Goal: Task Accomplishment & Management: Use online tool/utility

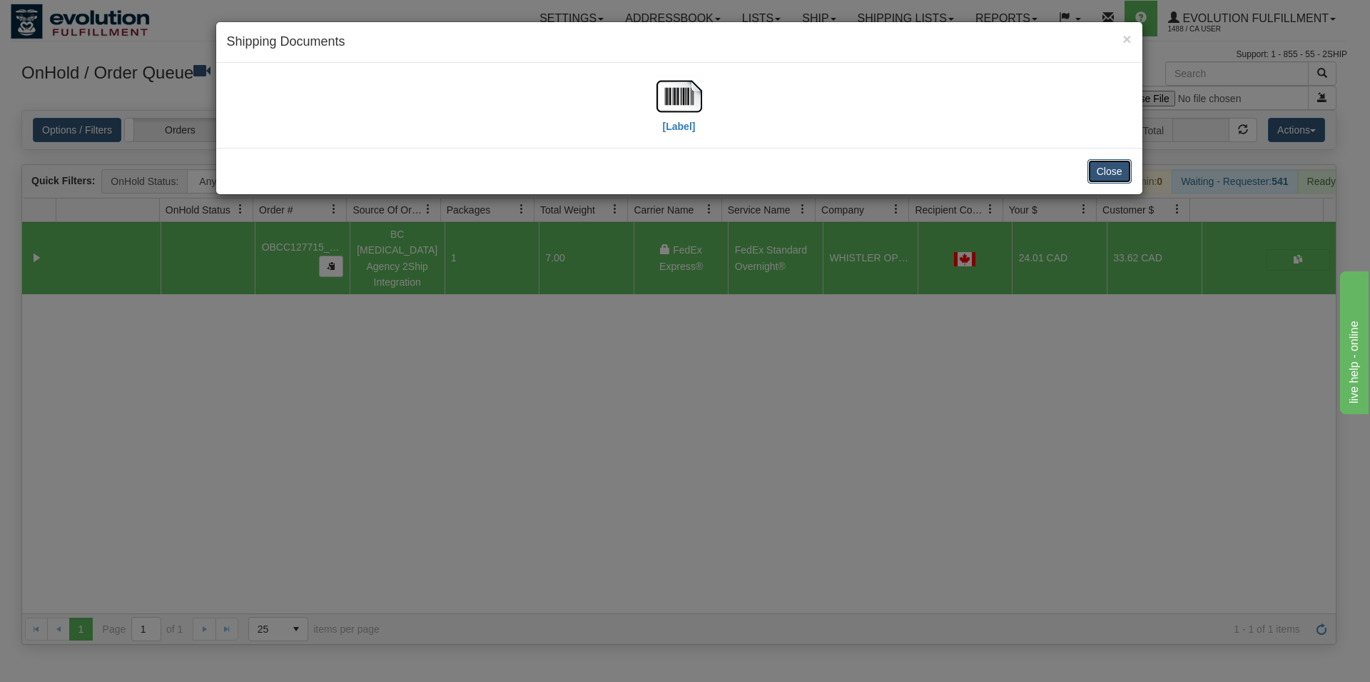
click at [1110, 168] on button "Close" at bounding box center [1110, 171] width 44 height 24
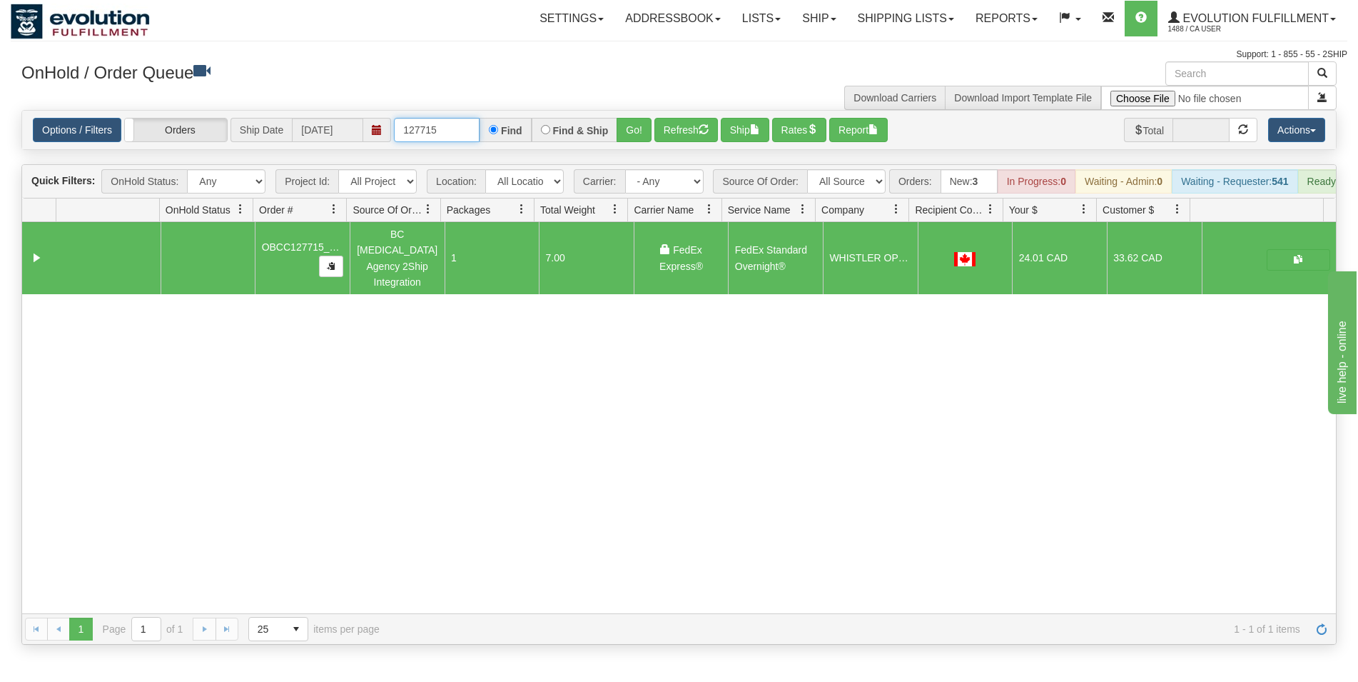
click at [442, 121] on input "127715" at bounding box center [437, 130] width 86 height 24
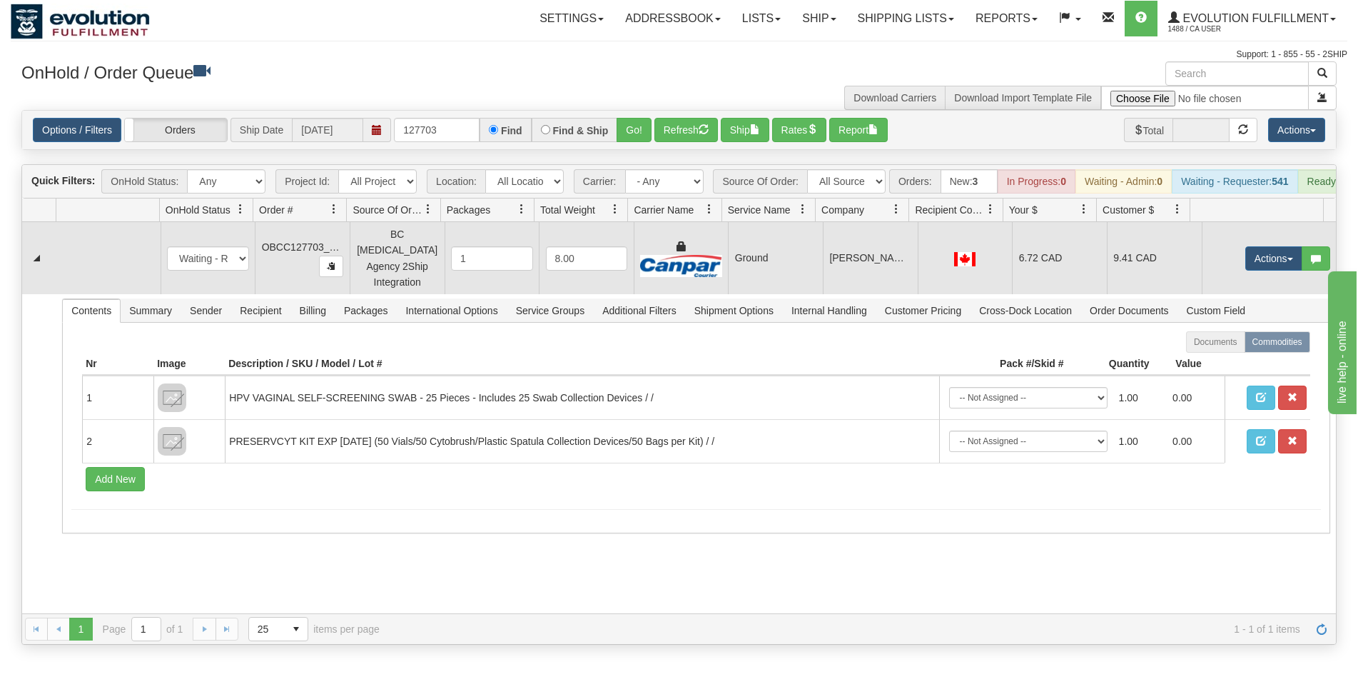
click at [801, 276] on td "Ground" at bounding box center [775, 258] width 95 height 72
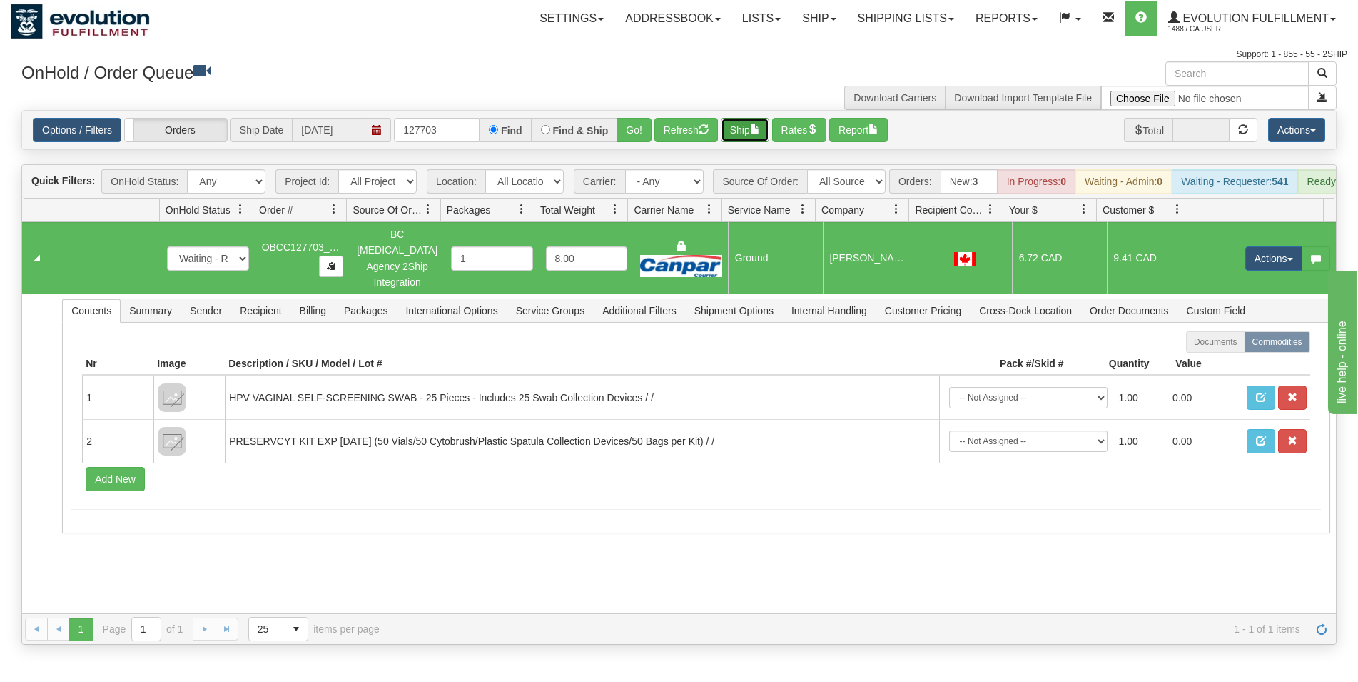
click at [760, 131] on span "button" at bounding box center [755, 129] width 10 height 10
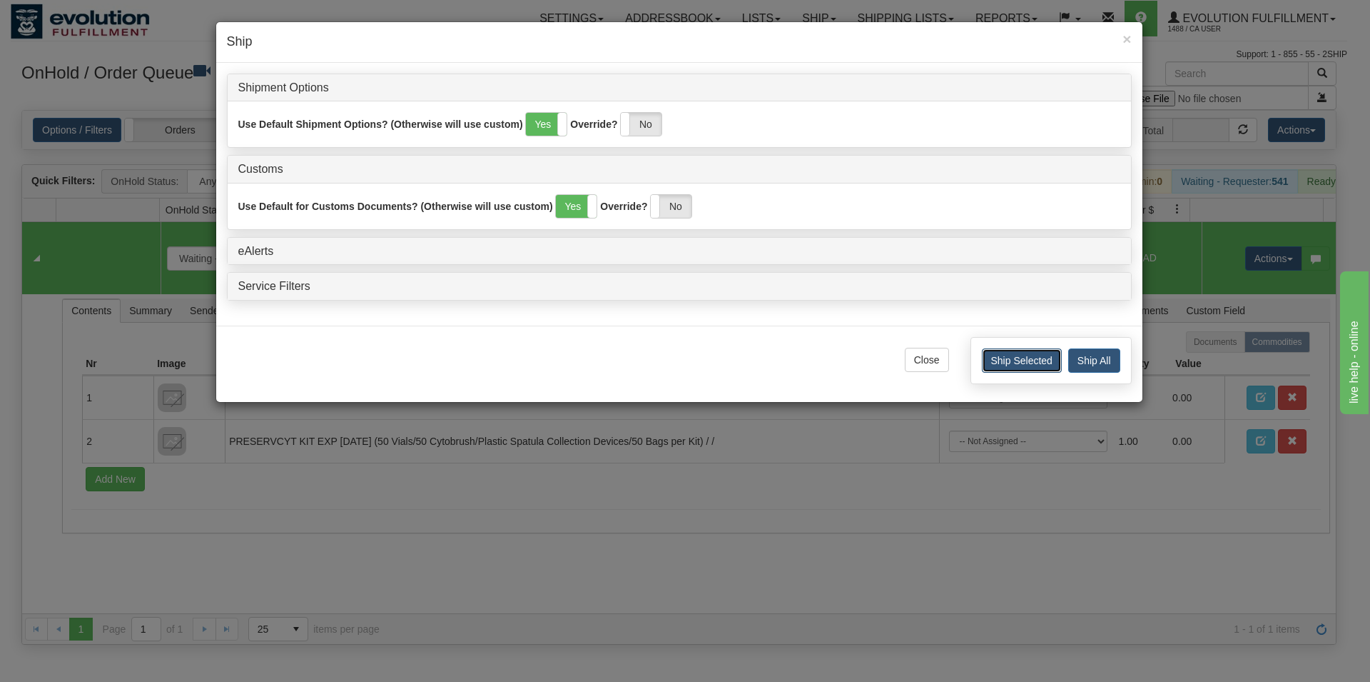
click at [1041, 363] on button "Ship Selected" at bounding box center [1022, 360] width 80 height 24
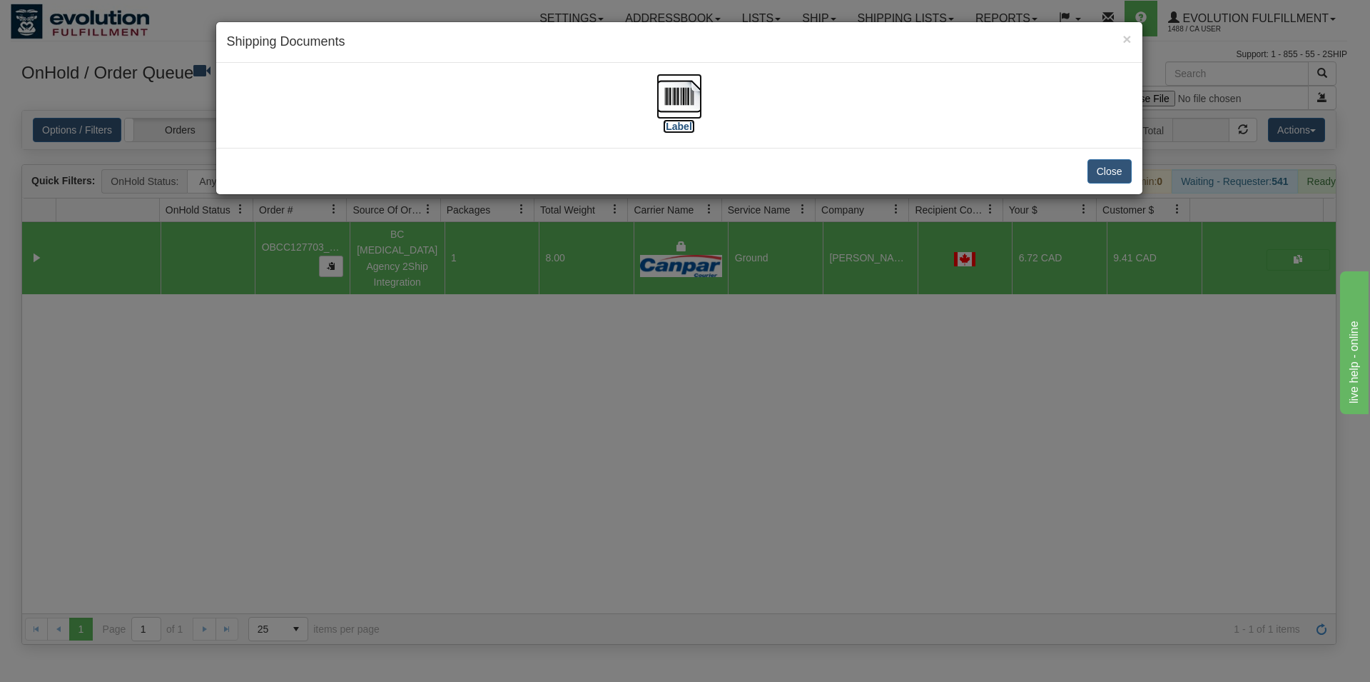
click at [684, 105] on img at bounding box center [680, 97] width 46 height 46
click at [1096, 174] on button "Close" at bounding box center [1110, 171] width 44 height 24
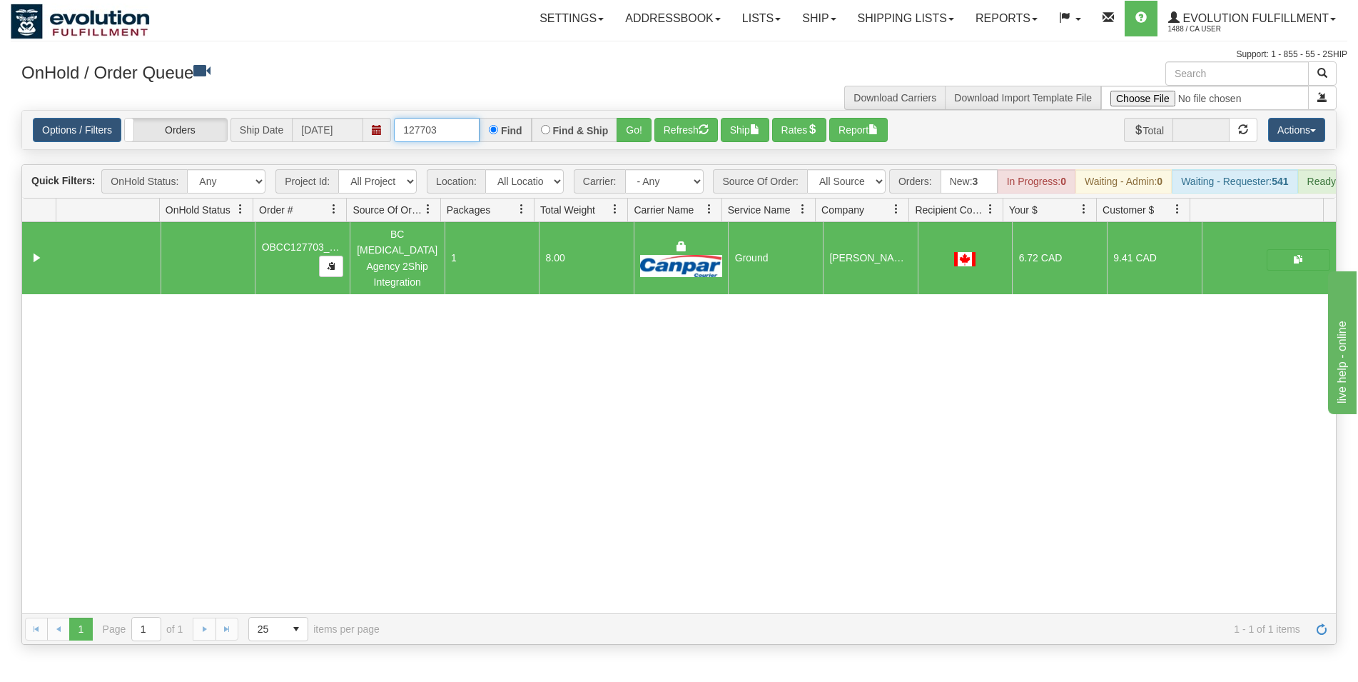
drag, startPoint x: 422, startPoint y: 133, endPoint x: 452, endPoint y: 129, distance: 30.3
click at [452, 129] on input "127703" at bounding box center [437, 130] width 86 height 24
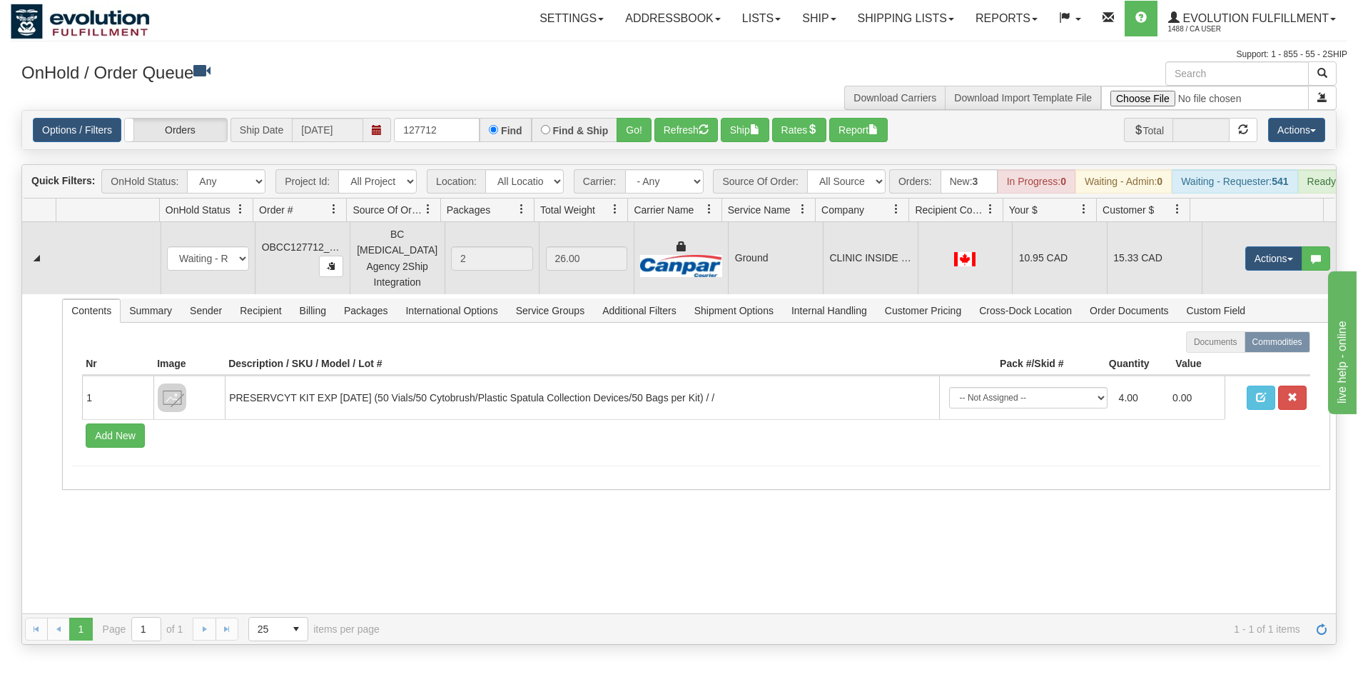
click at [863, 284] on td "CLINIC INSIDE SUPERSTORE [PERSON_NAME]" at bounding box center [870, 258] width 95 height 72
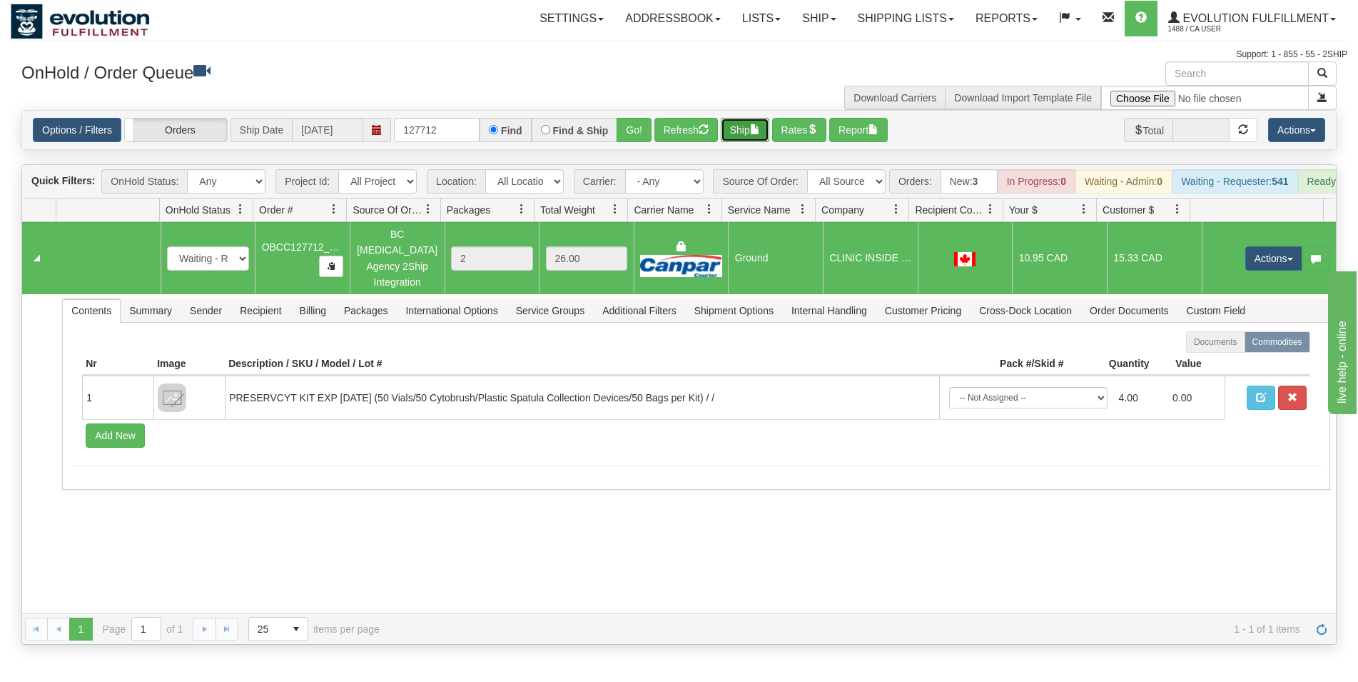
click at [739, 136] on button "Ship" at bounding box center [745, 130] width 49 height 24
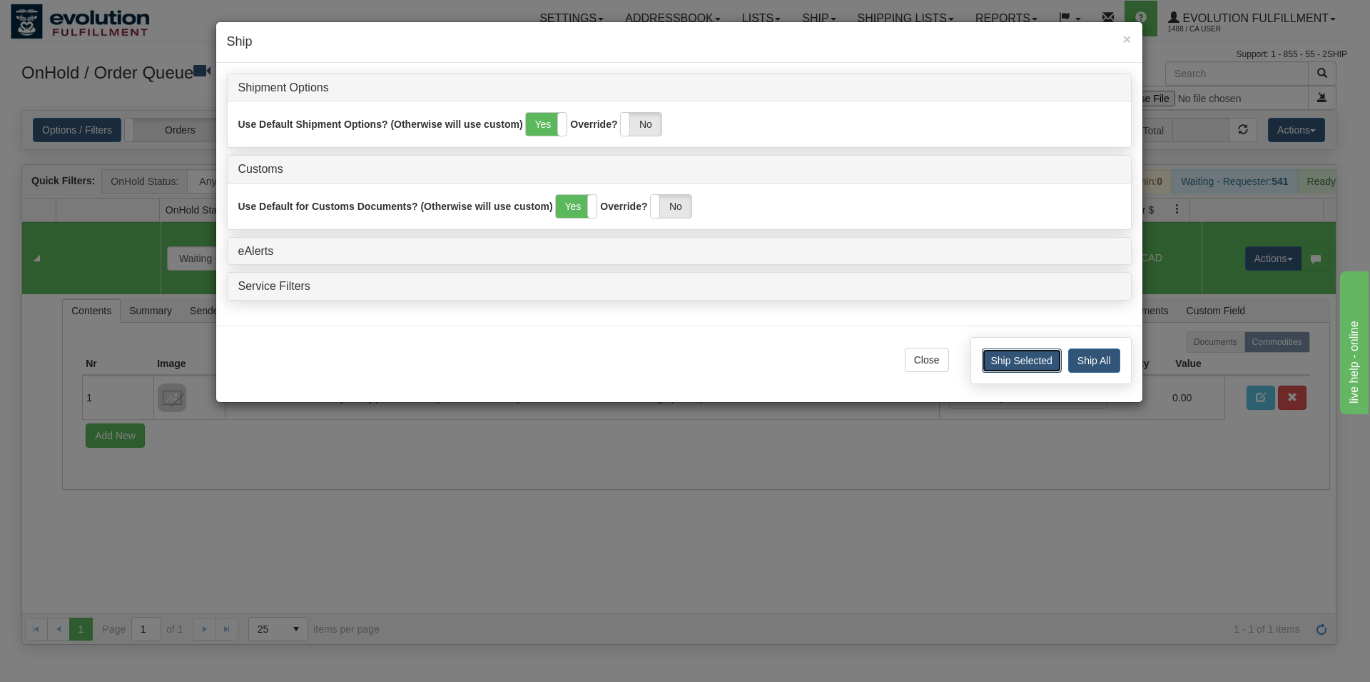
click at [993, 361] on button "Ship Selected" at bounding box center [1022, 360] width 80 height 24
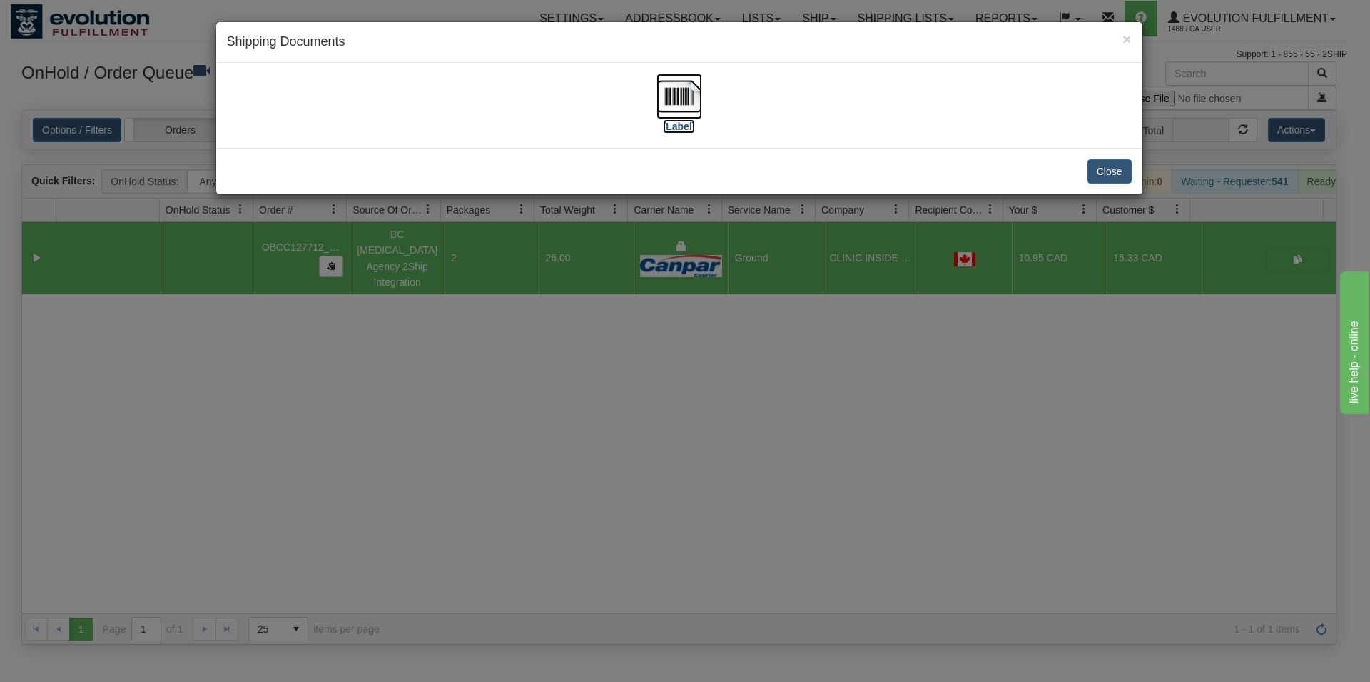
click at [666, 86] on img at bounding box center [680, 97] width 46 height 46
click at [1109, 172] on button "Close" at bounding box center [1110, 171] width 44 height 24
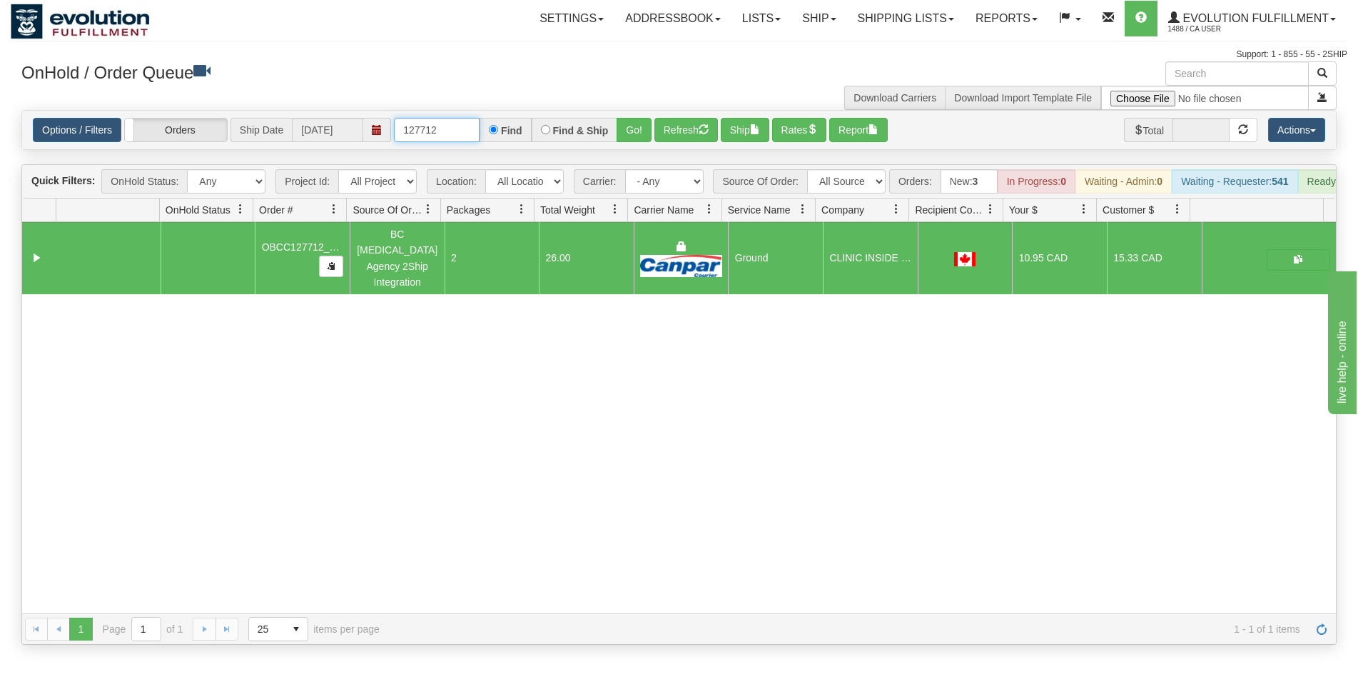
drag, startPoint x: 462, startPoint y: 133, endPoint x: 365, endPoint y: 128, distance: 97.2
click at [394, 128] on input "127712" at bounding box center [437, 130] width 86 height 24
type input "127702"
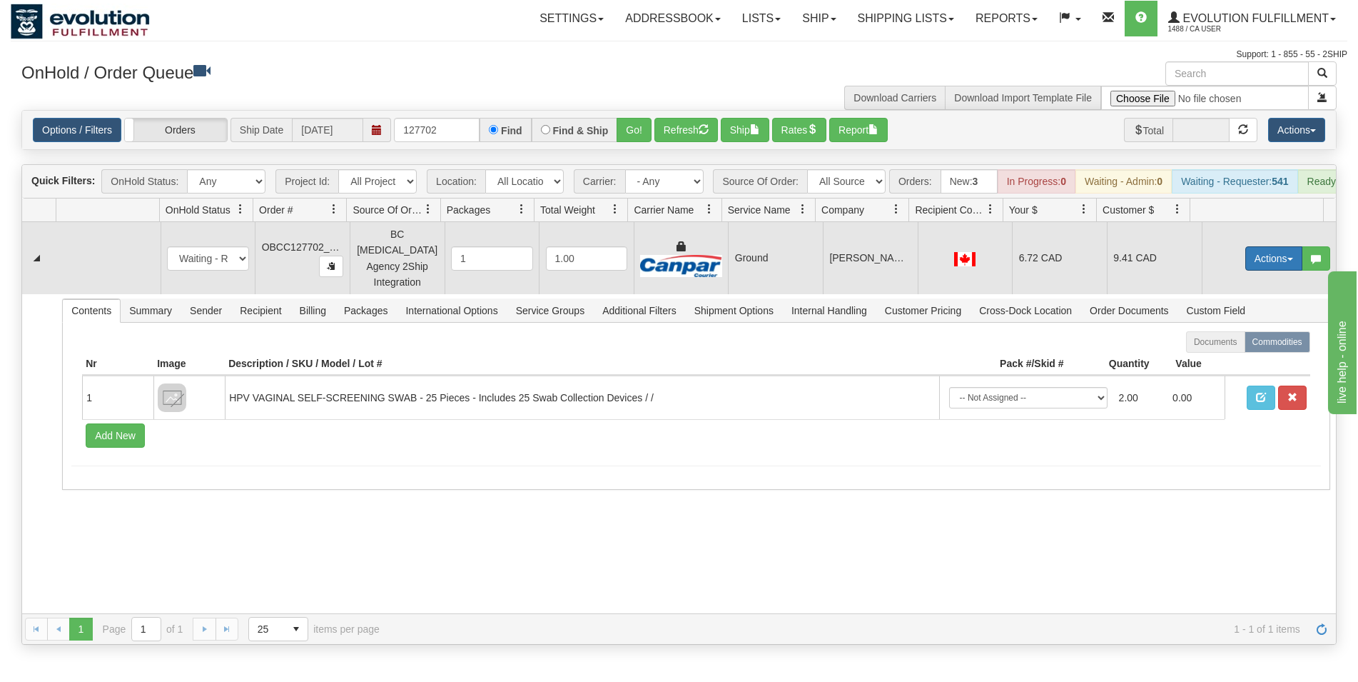
click at [1247, 263] on button "Actions" at bounding box center [1273, 258] width 57 height 24
click at [1230, 323] on span "Rate All Services" at bounding box center [1245, 322] width 86 height 11
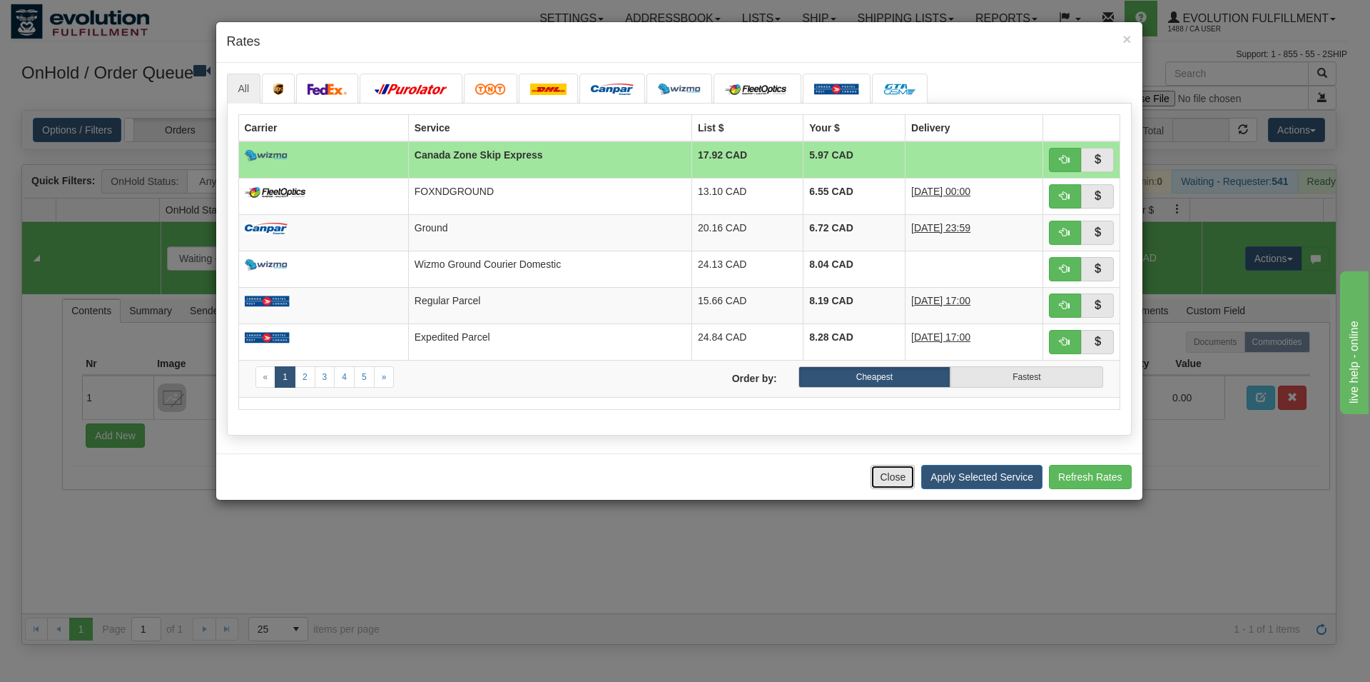
click at [897, 474] on button "Close" at bounding box center [893, 477] width 44 height 24
